Goal: Task Accomplishment & Management: Manage account settings

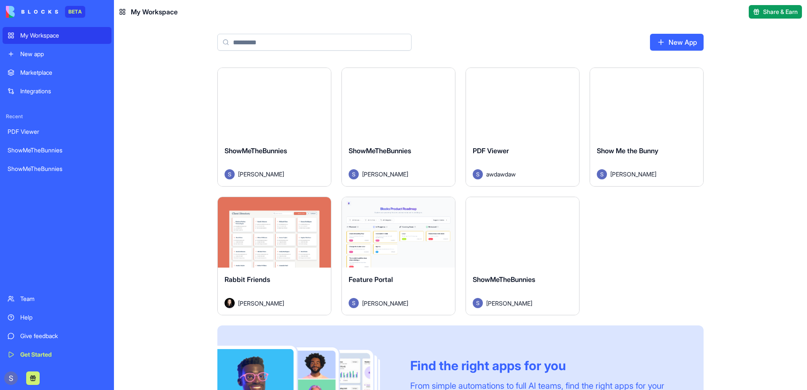
click at [519, 241] on div "Launch" at bounding box center [522, 232] width 113 height 71
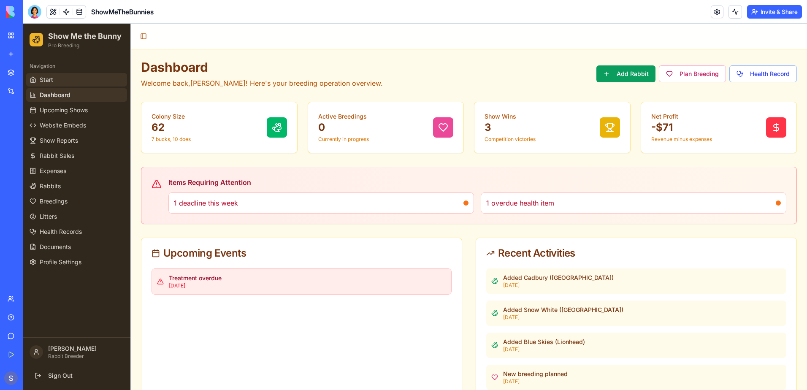
click at [59, 81] on link "Start" at bounding box center [76, 80] width 101 height 14
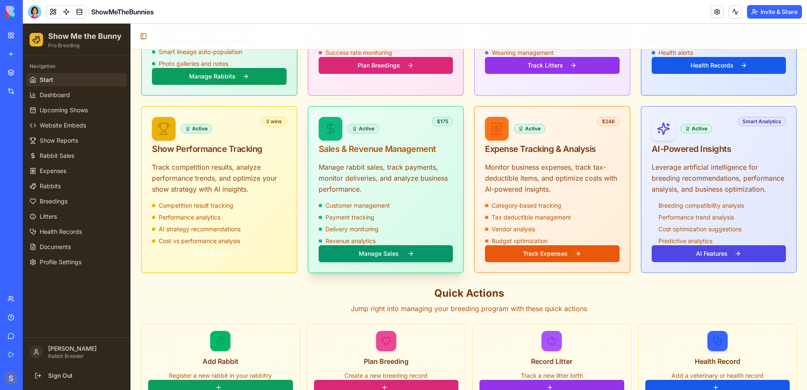
scroll to position [422, 0]
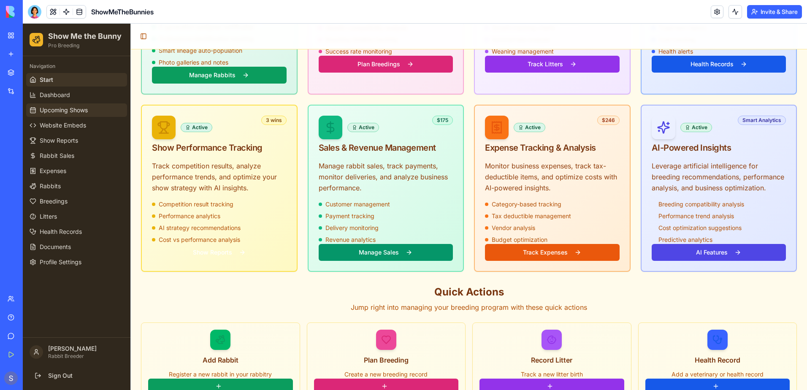
click at [50, 114] on span "Upcoming Shows" at bounding box center [64, 110] width 48 height 8
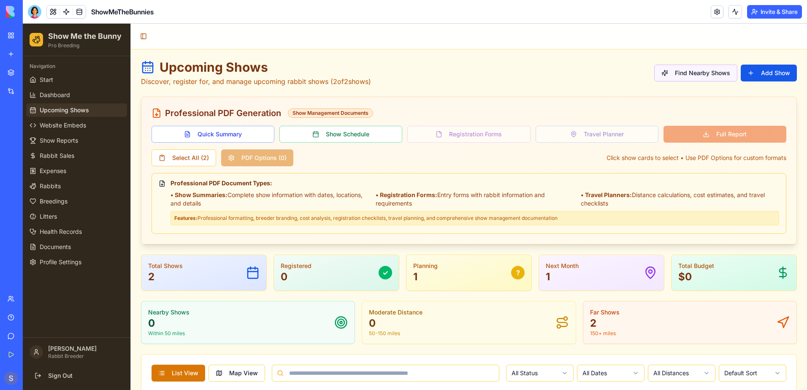
click at [681, 76] on button "Find Nearby Shows" at bounding box center [695, 73] width 83 height 17
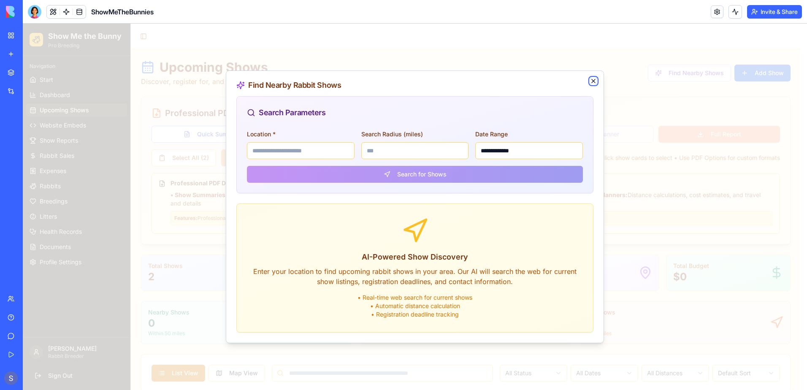
click at [592, 83] on icon "button" at bounding box center [593, 81] width 7 height 7
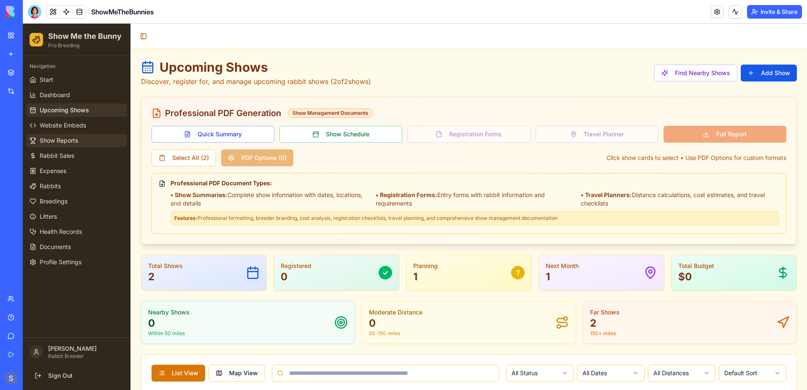
click at [54, 141] on span "Show Reports" at bounding box center [59, 140] width 38 height 8
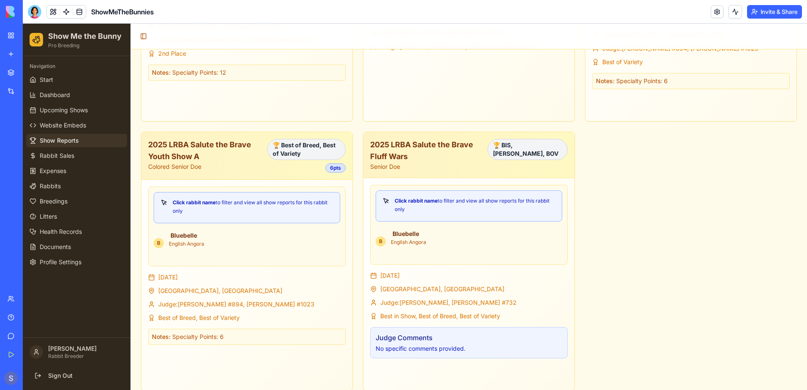
scroll to position [580, 0]
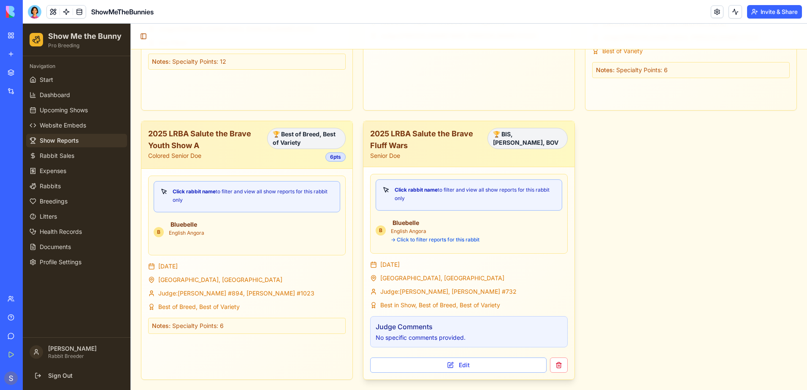
drag, startPoint x: 414, startPoint y: 190, endPoint x: 424, endPoint y: 191, distance: 9.7
click at [423, 191] on strong "Click rabbit name" at bounding box center [416, 190] width 43 height 6
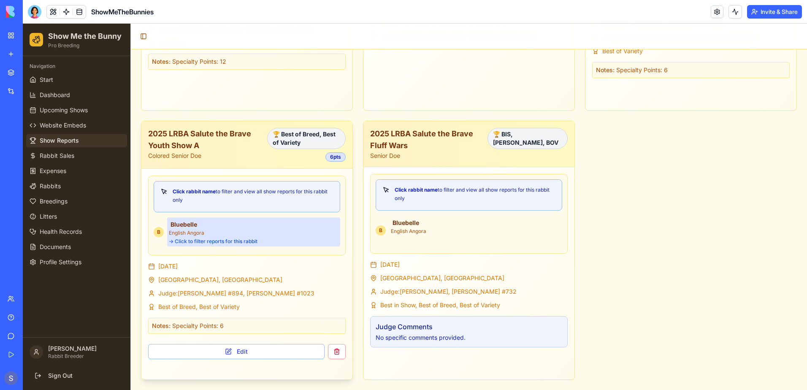
click at [393, 227] on div "Bluebelle English Angora → Click to filter reports for this rabbit" at bounding box center [475, 230] width 173 height 29
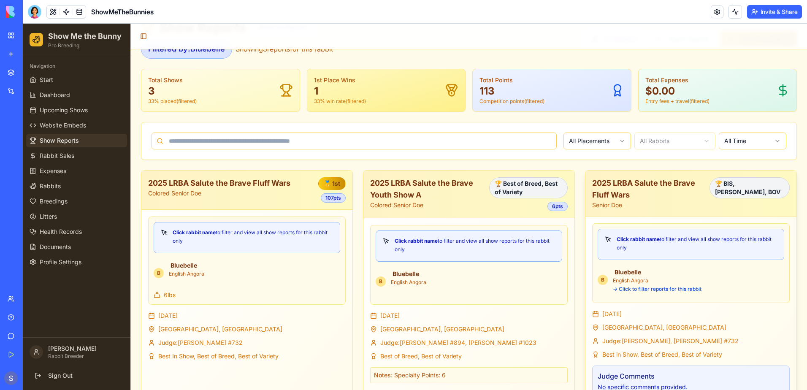
scroll to position [0, 0]
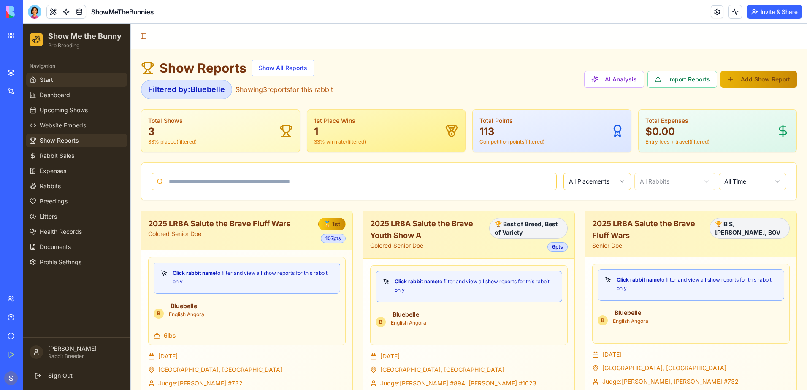
click at [63, 85] on link "Start" at bounding box center [76, 80] width 101 height 14
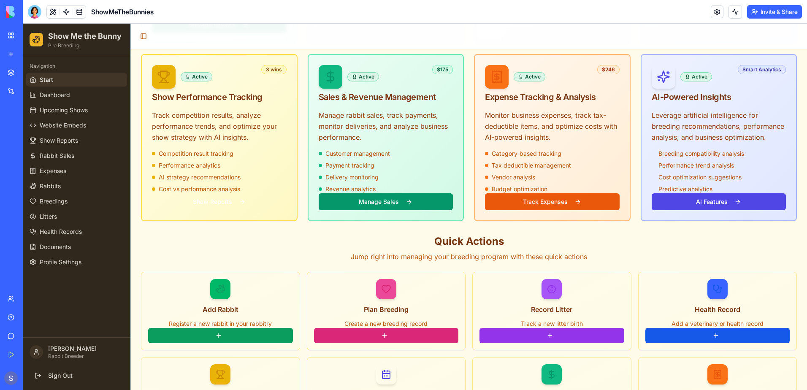
scroll to position [135, 0]
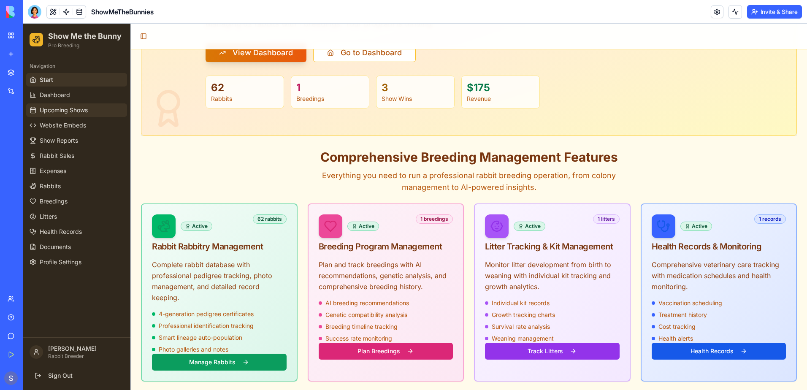
click at [65, 115] on link "Upcoming Shows" at bounding box center [76, 110] width 101 height 14
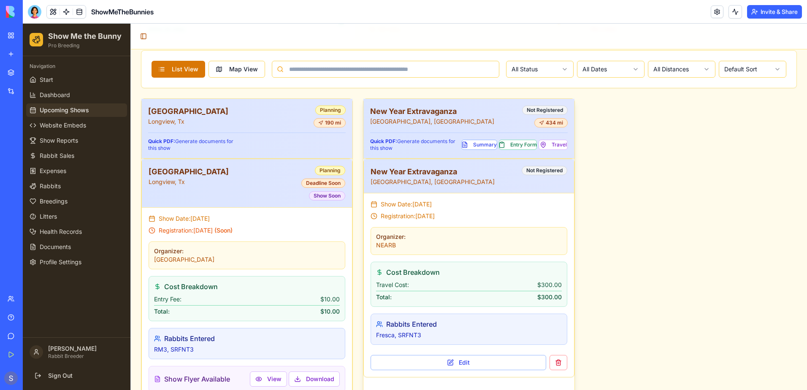
scroll to position [262, 0]
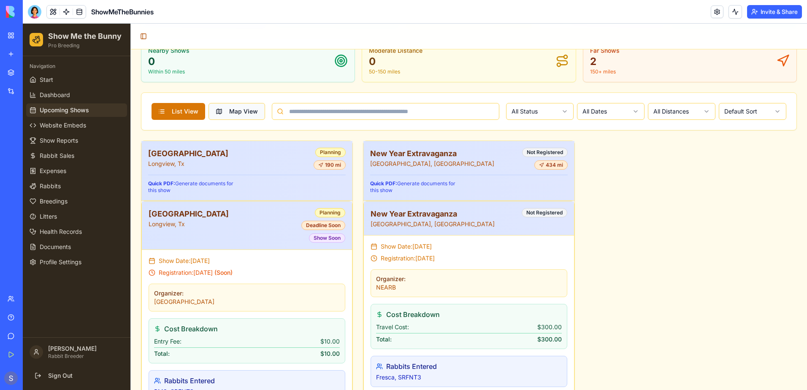
click at [239, 114] on button "Map View" at bounding box center [236, 111] width 57 height 17
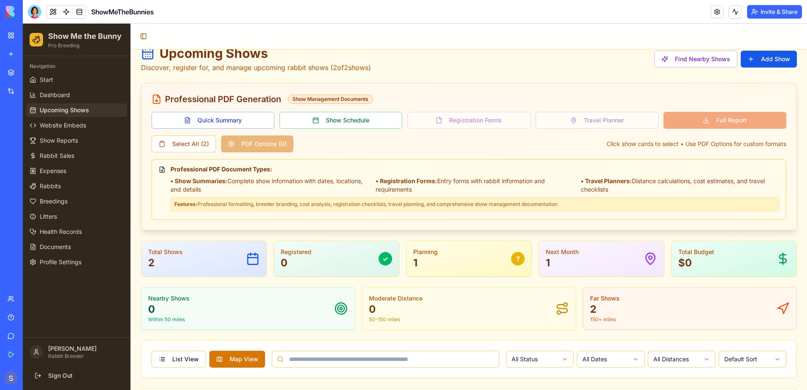
scroll to position [0, 0]
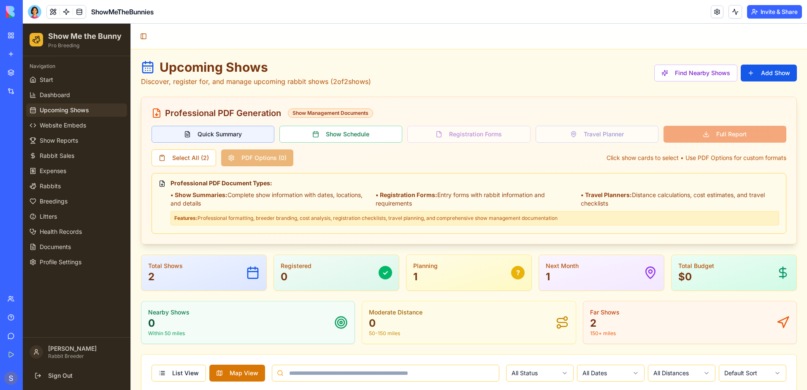
click at [208, 132] on button "Quick Summary" at bounding box center [212, 134] width 123 height 17
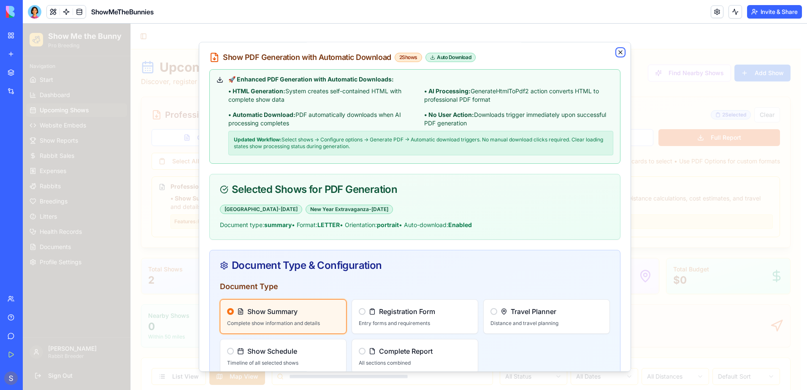
click at [617, 53] on icon "button" at bounding box center [620, 52] width 7 height 7
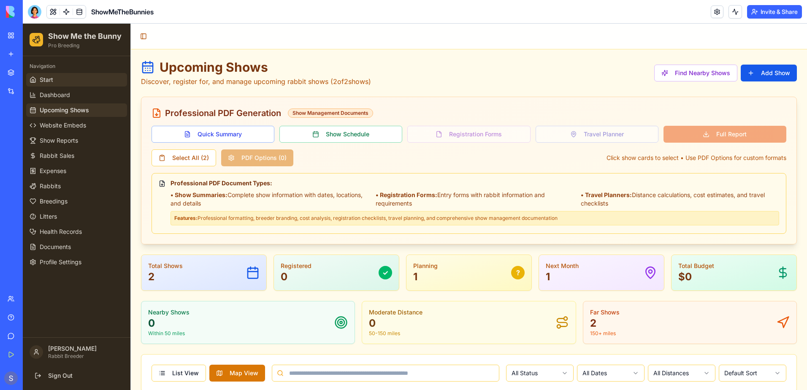
click at [61, 84] on link "Start" at bounding box center [76, 80] width 101 height 14
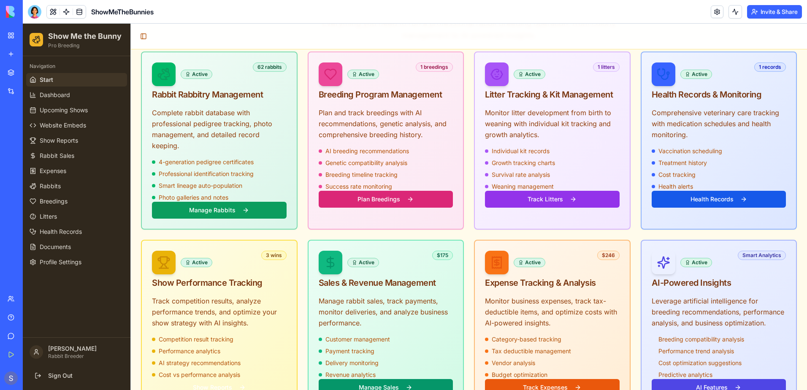
scroll to position [295, 0]
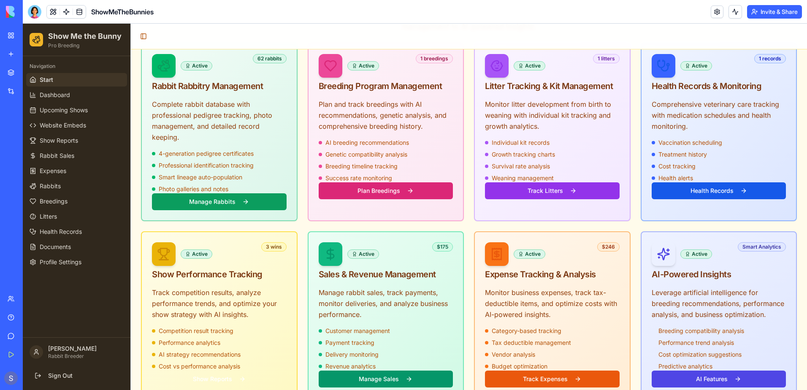
click at [31, 302] on div "Team" at bounding box center [25, 299] width 11 height 8
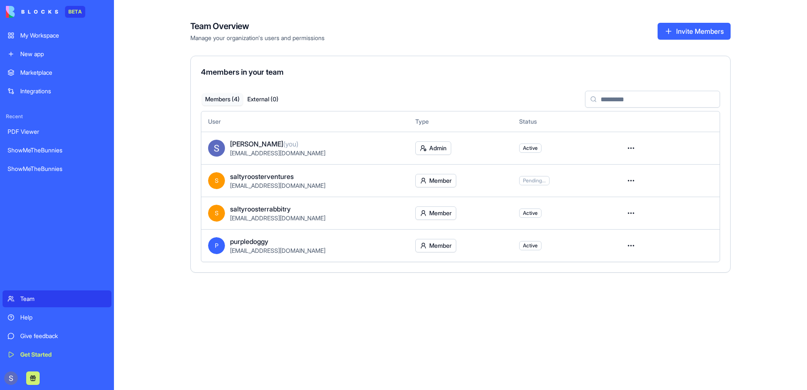
click at [632, 246] on html "BETA My Workspace New app Marketplace Integrations Recent PDF Viewer ShowMeTheB…" at bounding box center [403, 195] width 807 height 390
click at [633, 181] on html "BETA My Workspace New app Marketplace Integrations Recent PDF Viewer ShowMeTheB…" at bounding box center [403, 195] width 807 height 390
click at [603, 232] on div "Remove user" at bounding box center [601, 231] width 68 height 14
click at [678, 35] on button "Invite Members" at bounding box center [693, 31] width 73 height 17
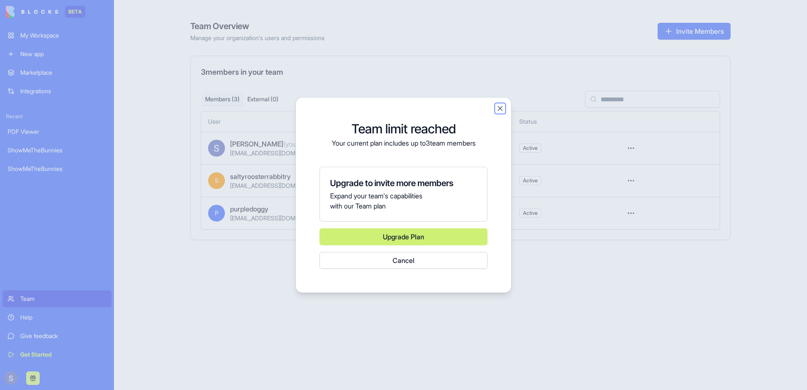
click at [500, 109] on button "Close" at bounding box center [500, 108] width 8 height 8
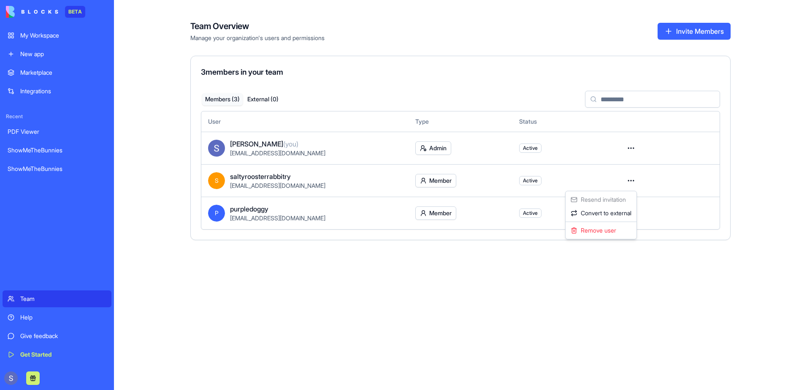
click at [626, 183] on html "BETA My Workspace New app Marketplace Integrations Recent PDF Viewer ShowMeTheB…" at bounding box center [403, 195] width 807 height 390
click at [605, 233] on div "Remove user" at bounding box center [601, 231] width 68 height 14
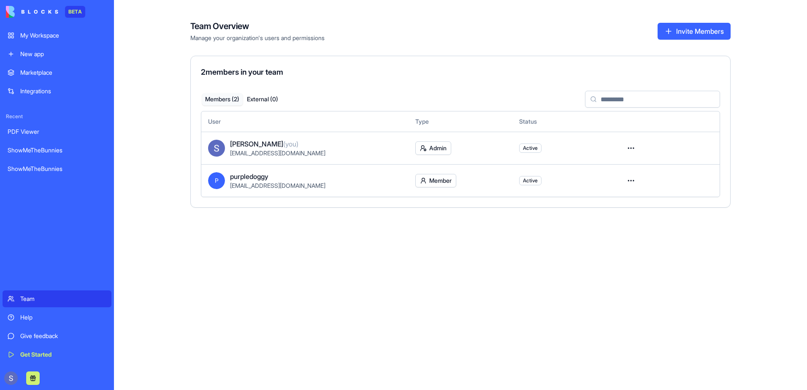
click at [669, 31] on button "Invite Members" at bounding box center [693, 31] width 73 height 17
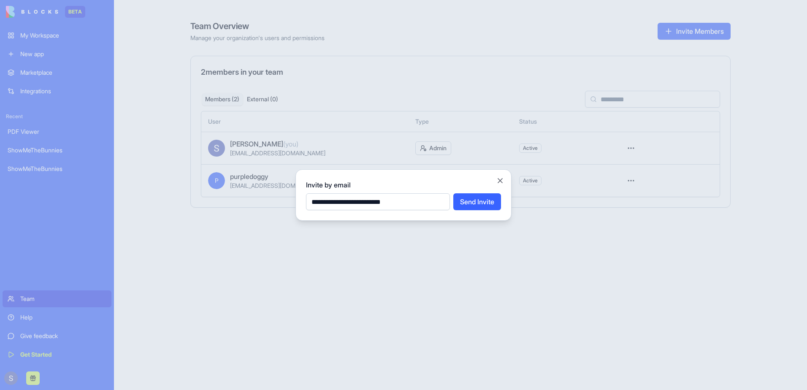
type input "**********"
click at [485, 204] on button "Send Invite" at bounding box center [477, 201] width 48 height 17
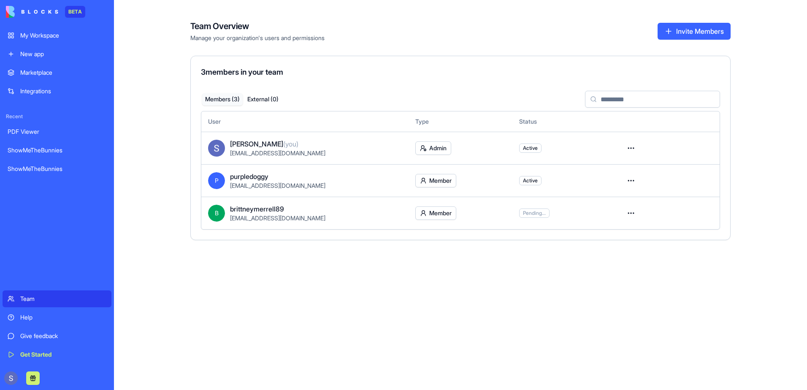
click at [42, 38] on div "My Workspace" at bounding box center [63, 35] width 86 height 8
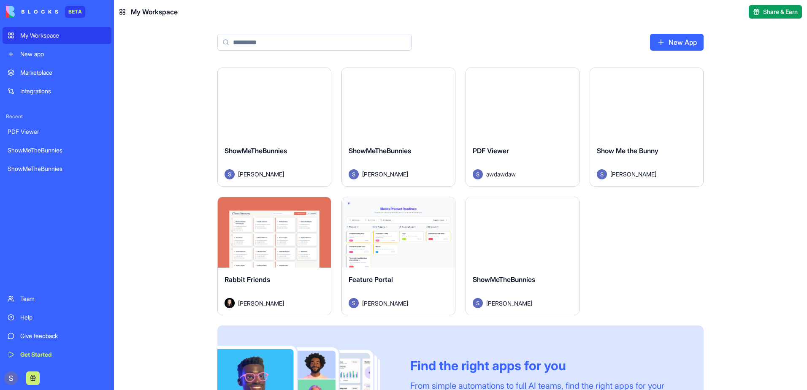
click at [548, 257] on div "Launch" at bounding box center [522, 232] width 113 height 71
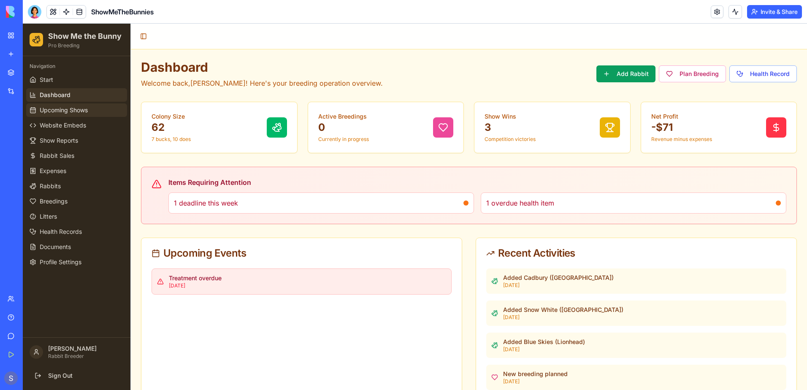
click at [78, 114] on span "Upcoming Shows" at bounding box center [64, 110] width 48 height 8
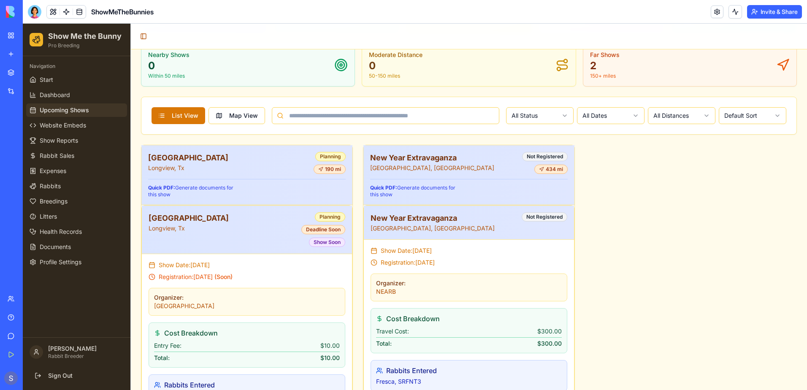
scroll to position [11, 0]
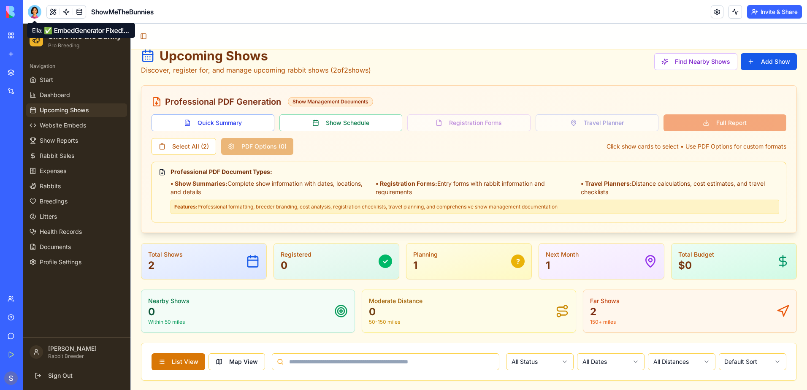
click at [32, 14] on div at bounding box center [35, 12] width 14 height 14
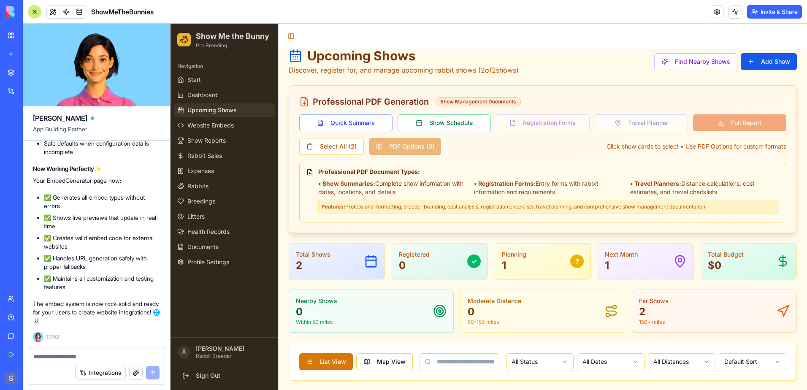
scroll to position [81185, 0]
